Goal: Navigation & Orientation: Find specific page/section

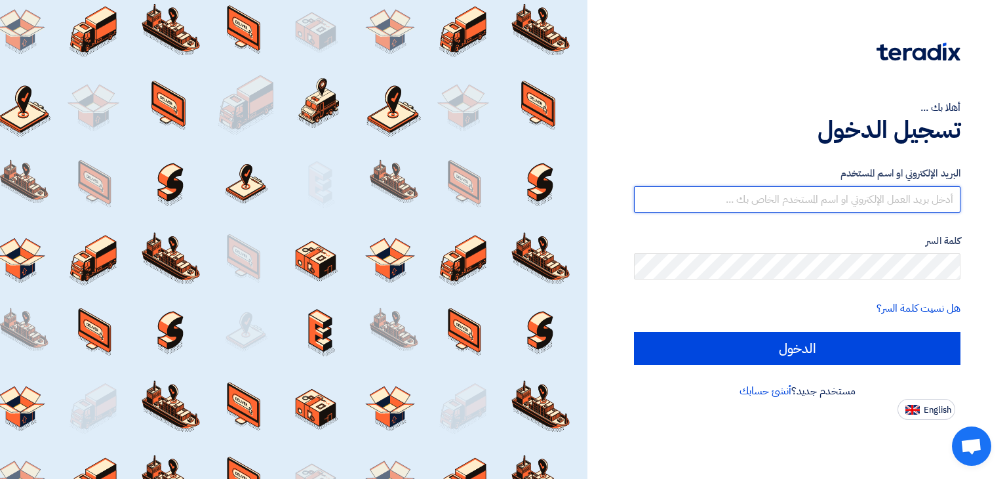
click at [802, 203] on input "text" at bounding box center [797, 199] width 326 height 26
click at [634, 332] on input "الدخول" at bounding box center [797, 348] width 326 height 33
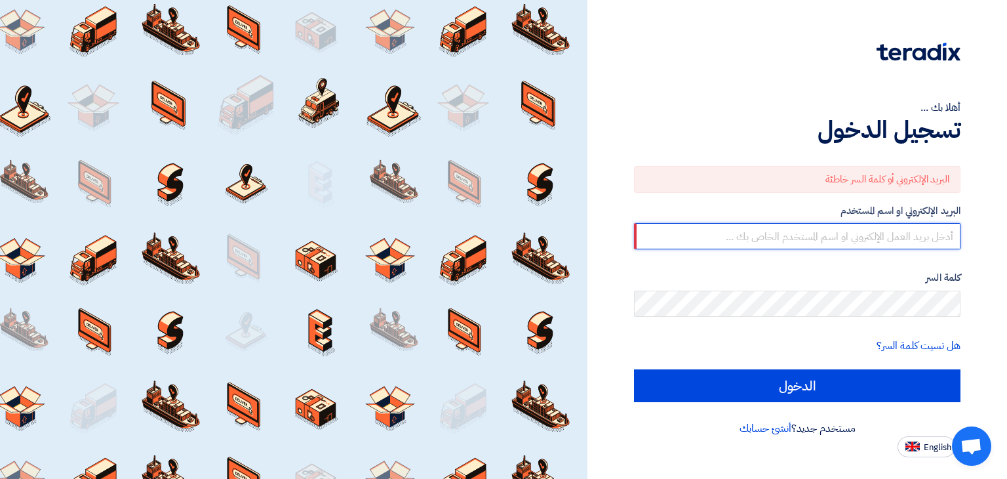
click at [794, 229] on input "text" at bounding box center [797, 236] width 326 height 26
type input "[EMAIL_ADDRESS][DOMAIN_NAME]"
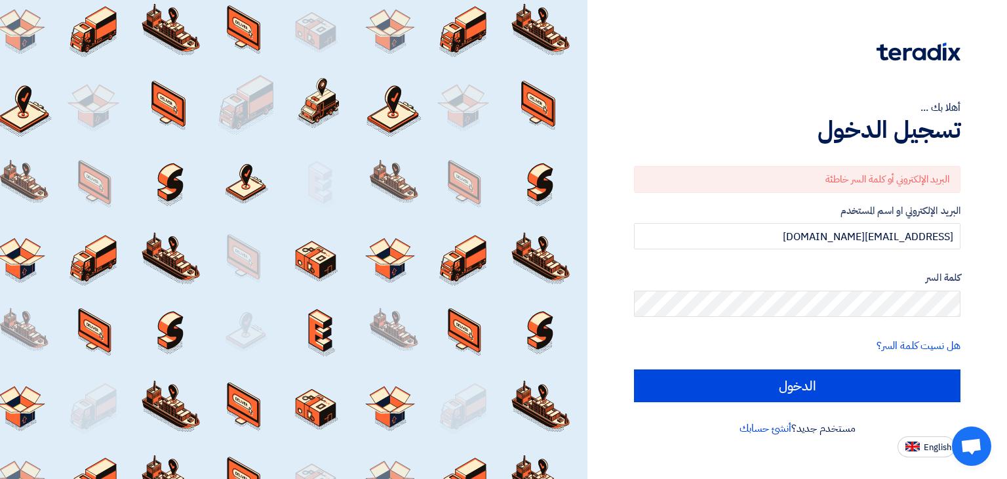
click at [634, 369] on input "الدخول" at bounding box center [797, 385] width 326 height 33
type input "Sign in"
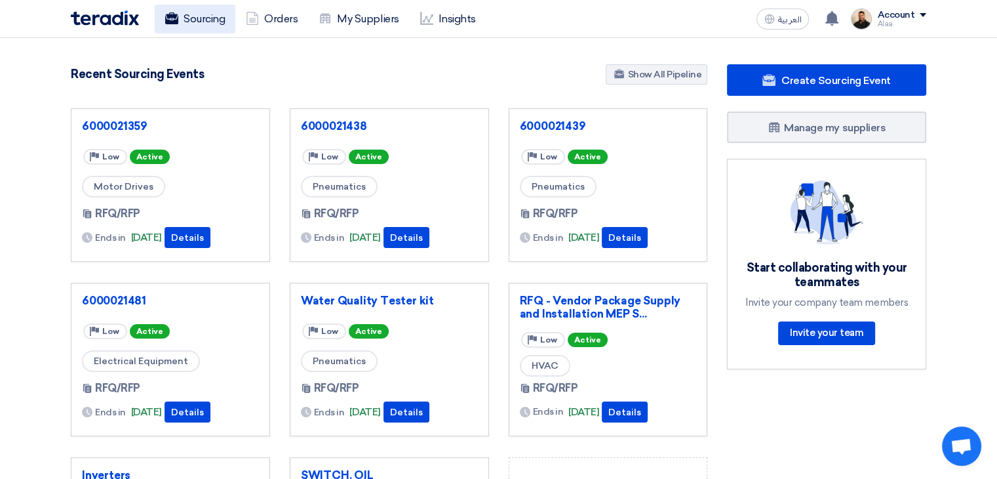
click at [198, 20] on link "Sourcing" at bounding box center [195, 19] width 81 height 29
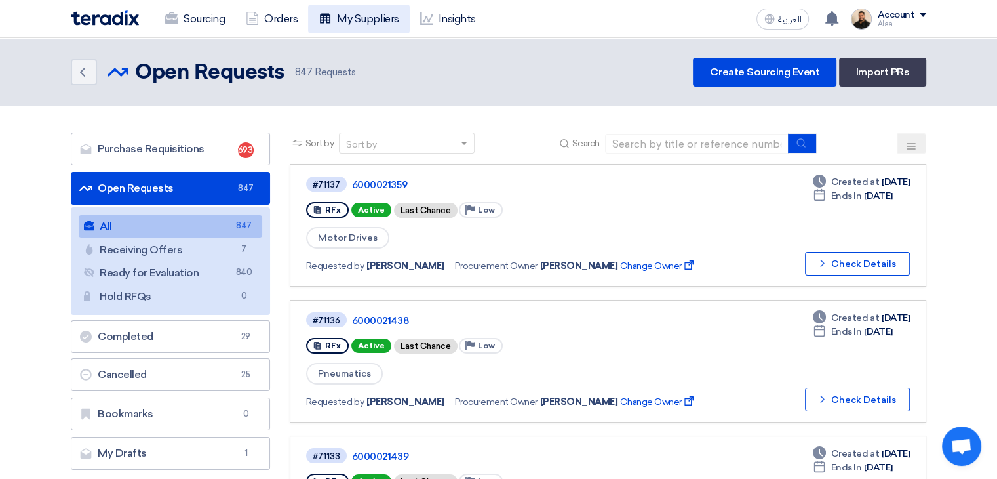
click at [367, 28] on link "My Suppliers" at bounding box center [358, 19] width 101 height 29
